Goal: Entertainment & Leisure: Consume media (video, audio)

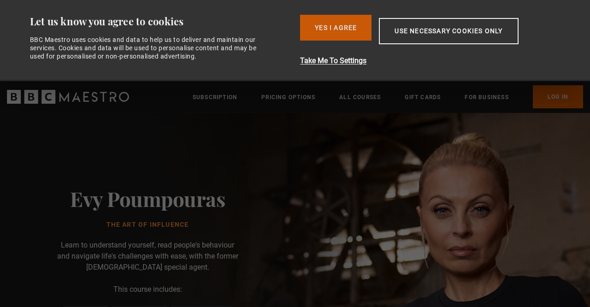
click at [329, 29] on button "Yes I Agree" at bounding box center [335, 28] width 71 height 26
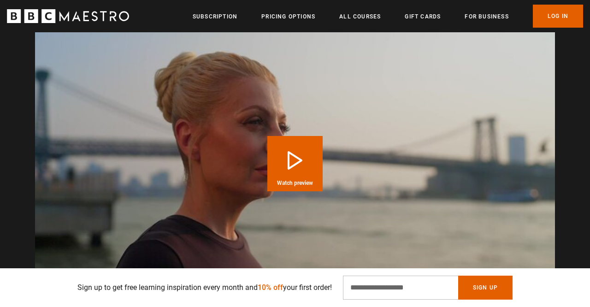
scroll to position [0, 119]
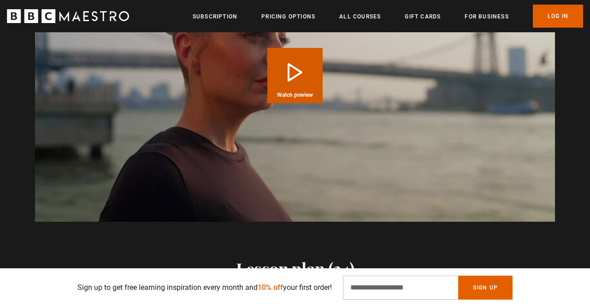
click at [299, 84] on button "Play Course overview for The Art of Influence with [PERSON_NAME] Watch preview" at bounding box center [294, 75] width 55 height 55
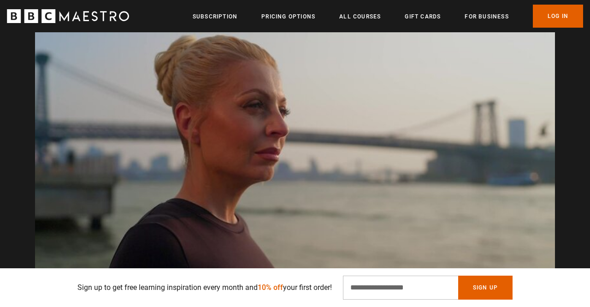
scroll to position [0, 239]
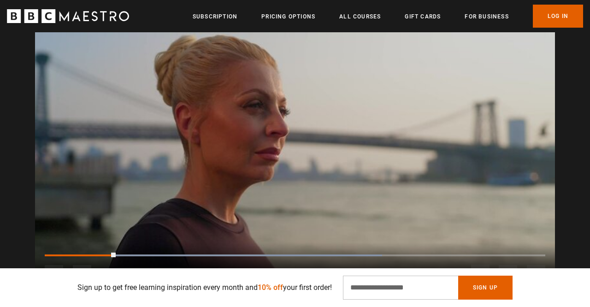
click at [140, 201] on video "Video Player" at bounding box center [295, 147] width 520 height 293
click at [47, 254] on div "Loaded : 67.37% 0:00 0:12" at bounding box center [295, 255] width 500 height 3
click at [79, 209] on video "Video Player" at bounding box center [295, 147] width 520 height 293
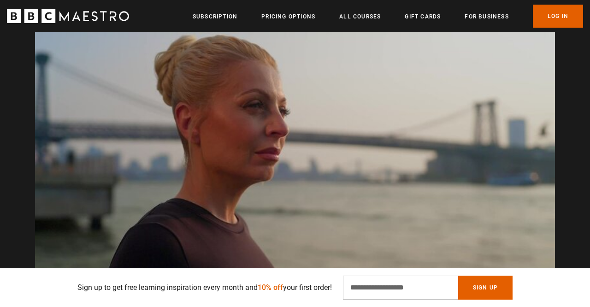
click at [77, 210] on video "Video Player" at bounding box center [295, 147] width 520 height 293
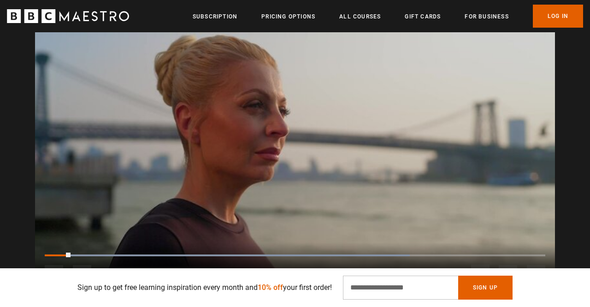
scroll to position [0, 1673]
click at [197, 193] on video "Video Player" at bounding box center [295, 147] width 520 height 293
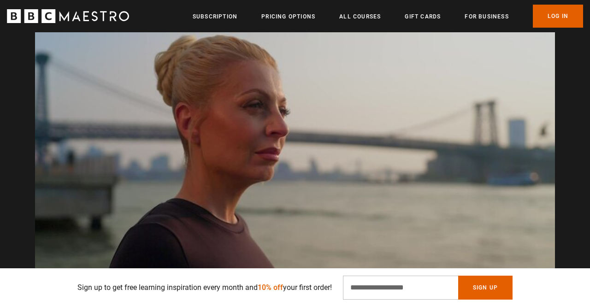
click at [197, 193] on video "Video Player" at bounding box center [295, 147] width 520 height 293
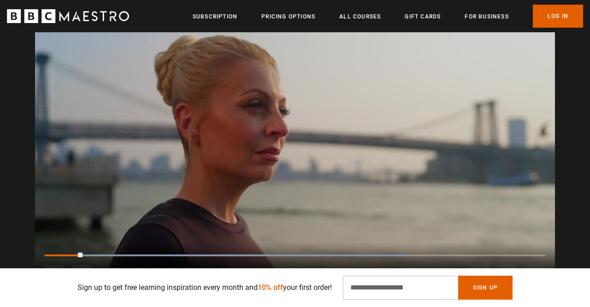
scroll to position [0, 0]
click at [205, 180] on video "Video Player" at bounding box center [295, 147] width 520 height 293
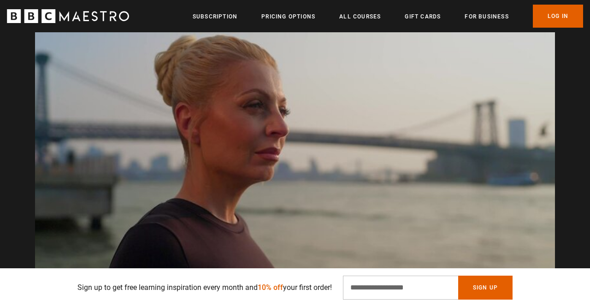
click at [205, 180] on video "Video Player" at bounding box center [295, 147] width 520 height 293
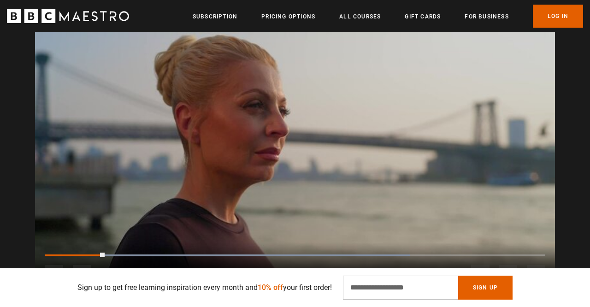
scroll to position [0, 478]
click at [241, 156] on video "Video Player" at bounding box center [295, 147] width 520 height 293
click at [314, 113] on video "Video Player" at bounding box center [295, 147] width 520 height 293
click at [327, 165] on video "Video Player" at bounding box center [295, 147] width 520 height 293
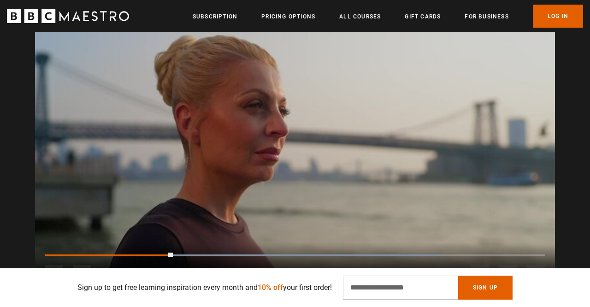
click at [322, 154] on video "Video Player" at bounding box center [295, 147] width 520 height 293
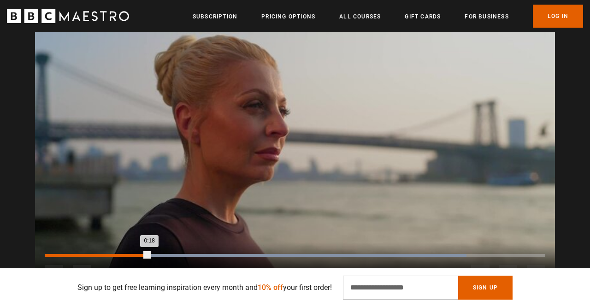
click at [149, 255] on div "Loaded : 84.28% 0:18 0:18" at bounding box center [295, 255] width 500 height 3
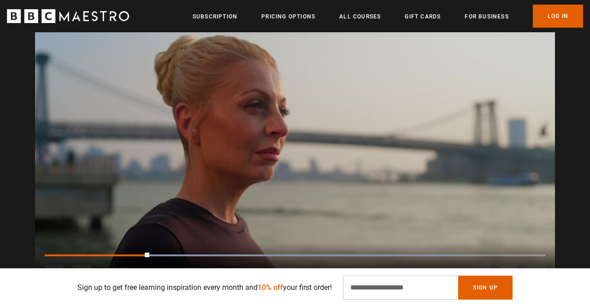
scroll to position [0, 1911]
click at [181, 178] on video "Video Player" at bounding box center [295, 147] width 520 height 293
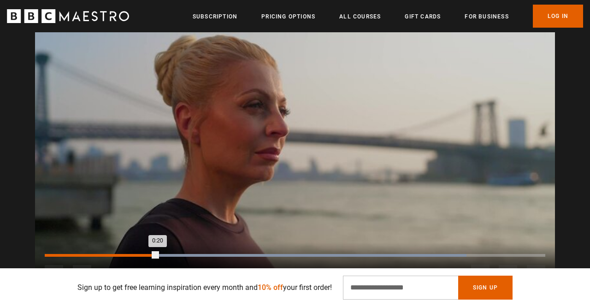
click at [141, 255] on div "Loaded : 84.28% 0:17 0:20" at bounding box center [295, 255] width 500 height 3
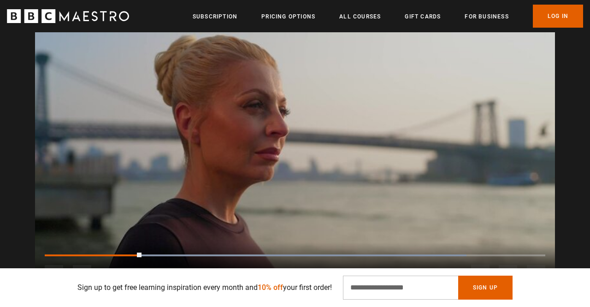
click at [192, 165] on video "Video Player" at bounding box center [295, 147] width 520 height 293
click at [204, 132] on video "Video Player" at bounding box center [295, 147] width 520 height 293
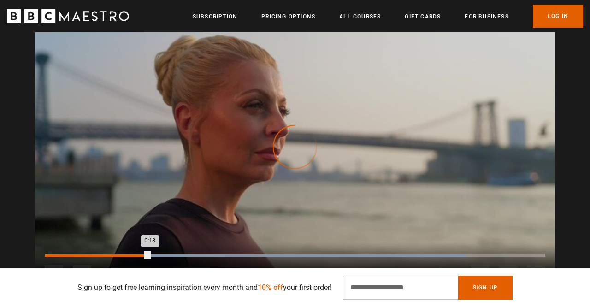
click at [136, 254] on div "Loaded : 84.28% 0:16 0:18" at bounding box center [295, 255] width 500 height 3
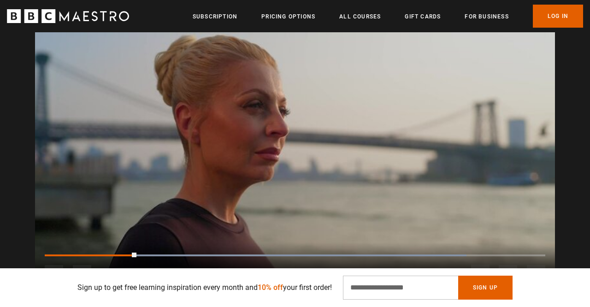
scroll to position [0, 0]
click at [166, 176] on video "Video Player" at bounding box center [295, 147] width 520 height 293
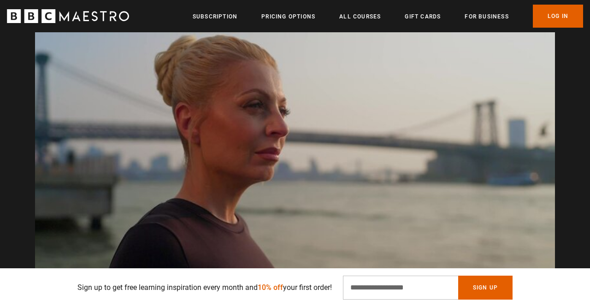
scroll to position [0, 239]
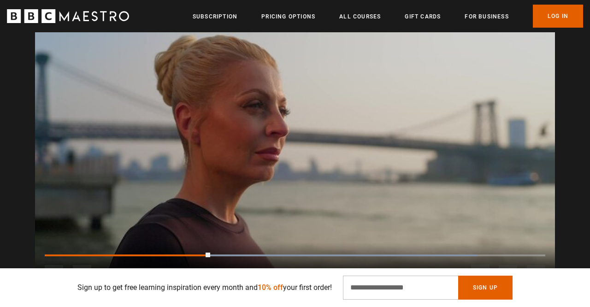
click at [210, 152] on video "Video Player" at bounding box center [295, 147] width 520 height 293
click at [56, 194] on video "Video Player" at bounding box center [295, 147] width 520 height 293
click at [221, 122] on video "Video Player" at bounding box center [295, 147] width 520 height 293
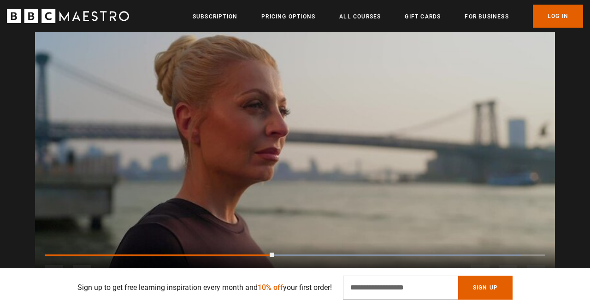
scroll to position [0, 0]
click at [151, 190] on video "Video Player" at bounding box center [295, 147] width 520 height 293
click at [181, 158] on video "Video Player" at bounding box center [295, 147] width 520 height 293
click at [276, 170] on video "Video Player" at bounding box center [295, 147] width 520 height 293
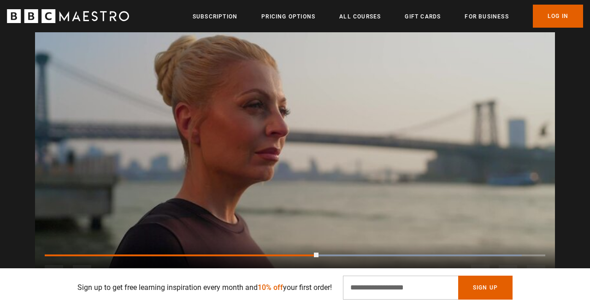
scroll to position [0, 478]
click at [329, 149] on video "Video Player" at bounding box center [295, 147] width 520 height 293
click at [192, 160] on video "Video Player" at bounding box center [295, 147] width 520 height 293
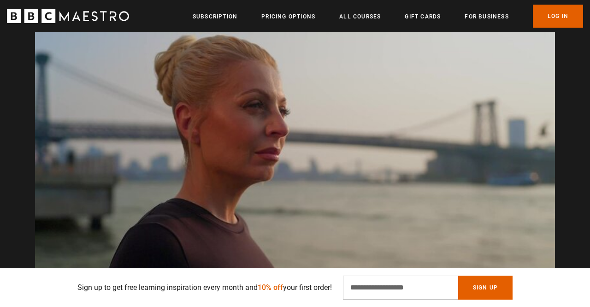
scroll to position [0, 1075]
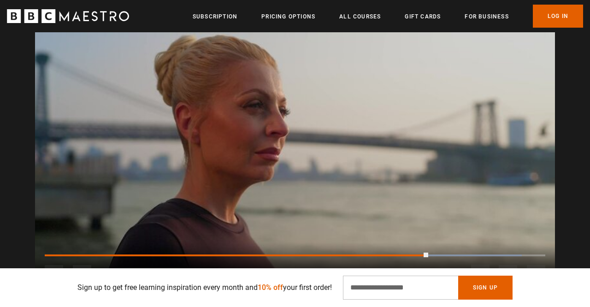
click at [269, 145] on video "Video Player" at bounding box center [295, 147] width 520 height 293
click at [228, 186] on video "Video Player" at bounding box center [295, 147] width 520 height 293
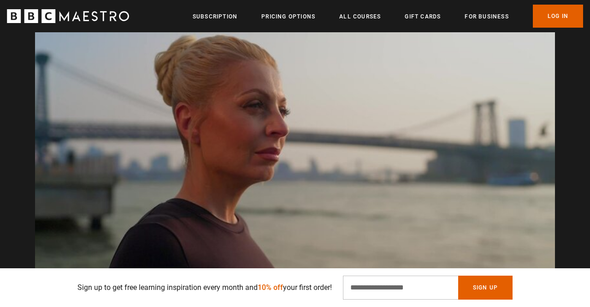
scroll to position [0, 1434]
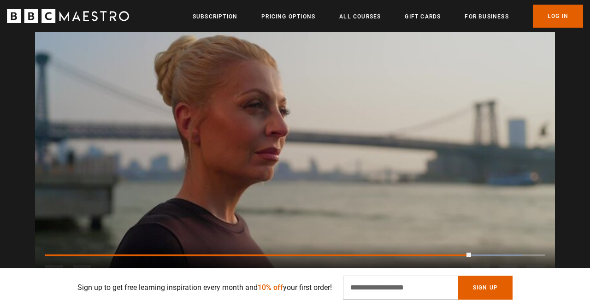
click at [256, 158] on video "Video Player" at bounding box center [295, 147] width 520 height 293
click at [188, 151] on video "Video Player" at bounding box center [295, 147] width 520 height 293
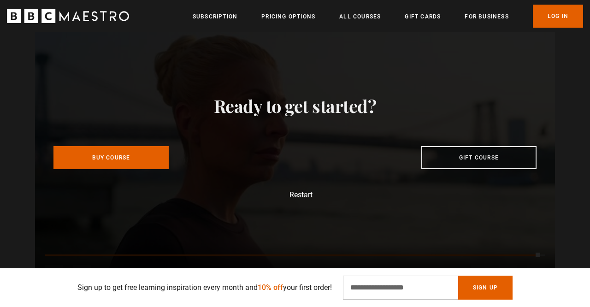
click at [306, 193] on button "Restart" at bounding box center [295, 194] width 35 height 7
